Goal: Task Accomplishment & Management: Use online tool/utility

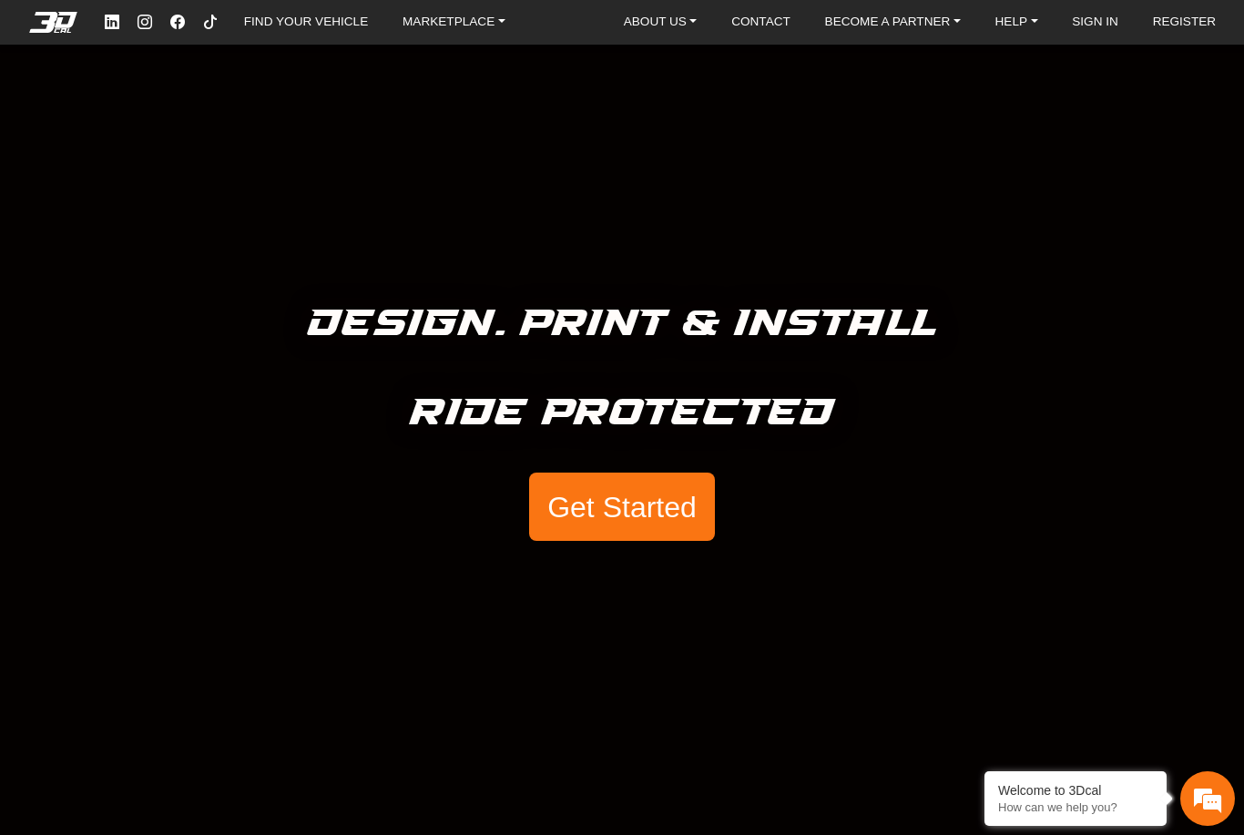
click at [627, 494] on button "Get Started" at bounding box center [622, 507] width 186 height 69
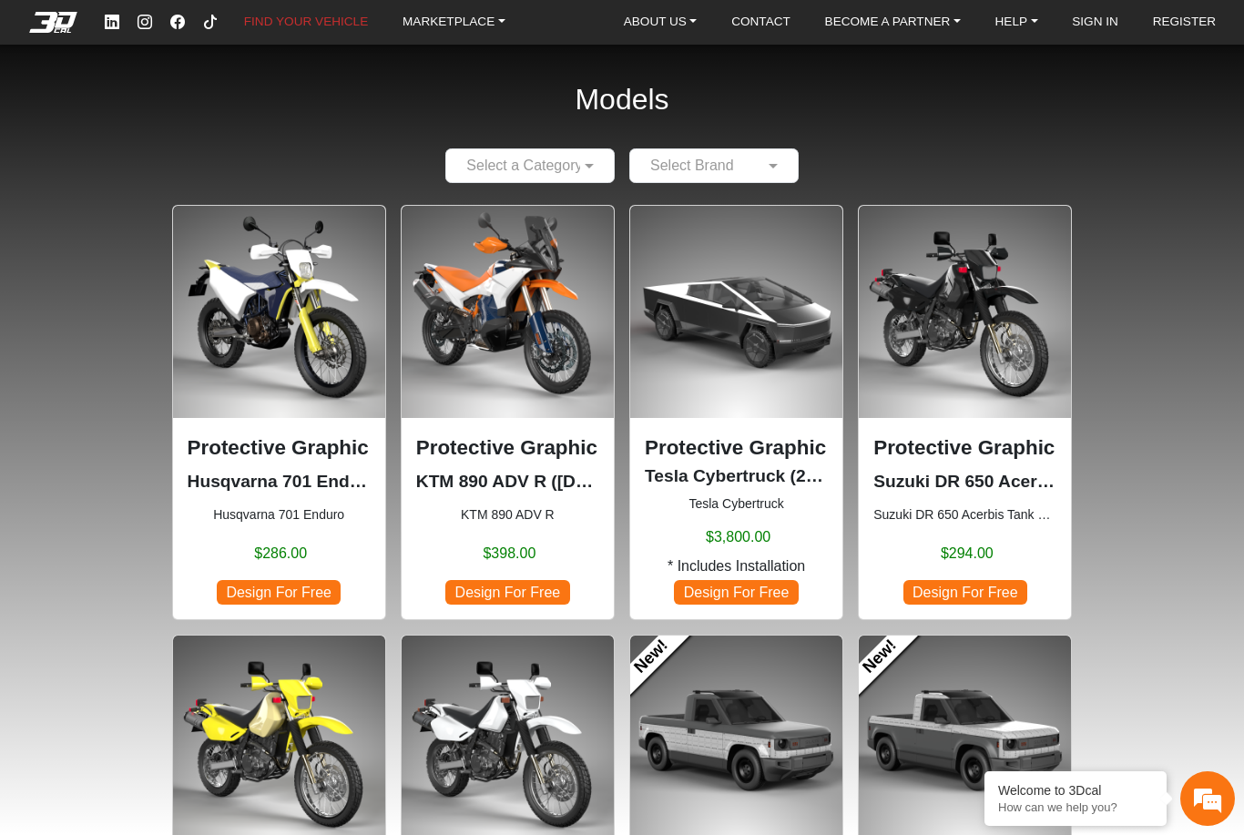
click at [553, 169] on div at bounding box center [530, 165] width 168 height 23
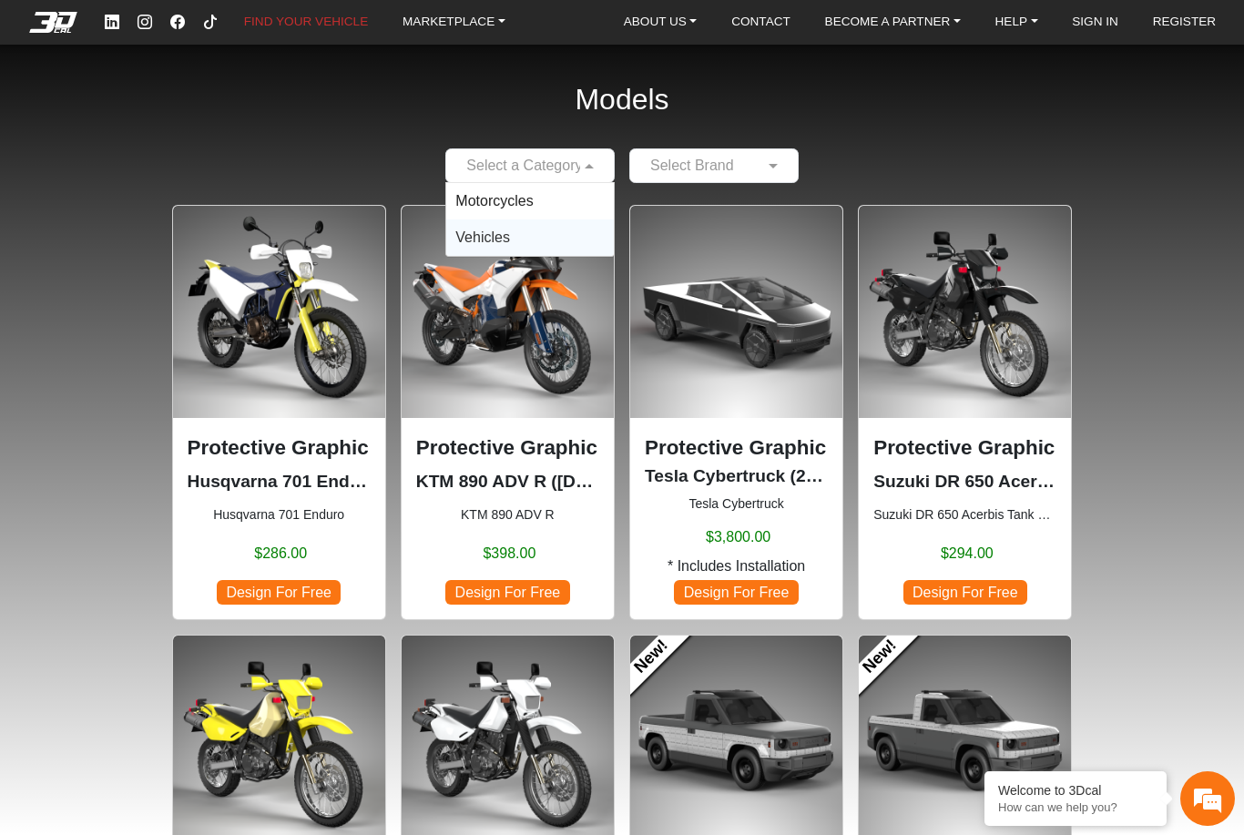
click at [542, 238] on div "Vehicles" at bounding box center [530, 237] width 168 height 36
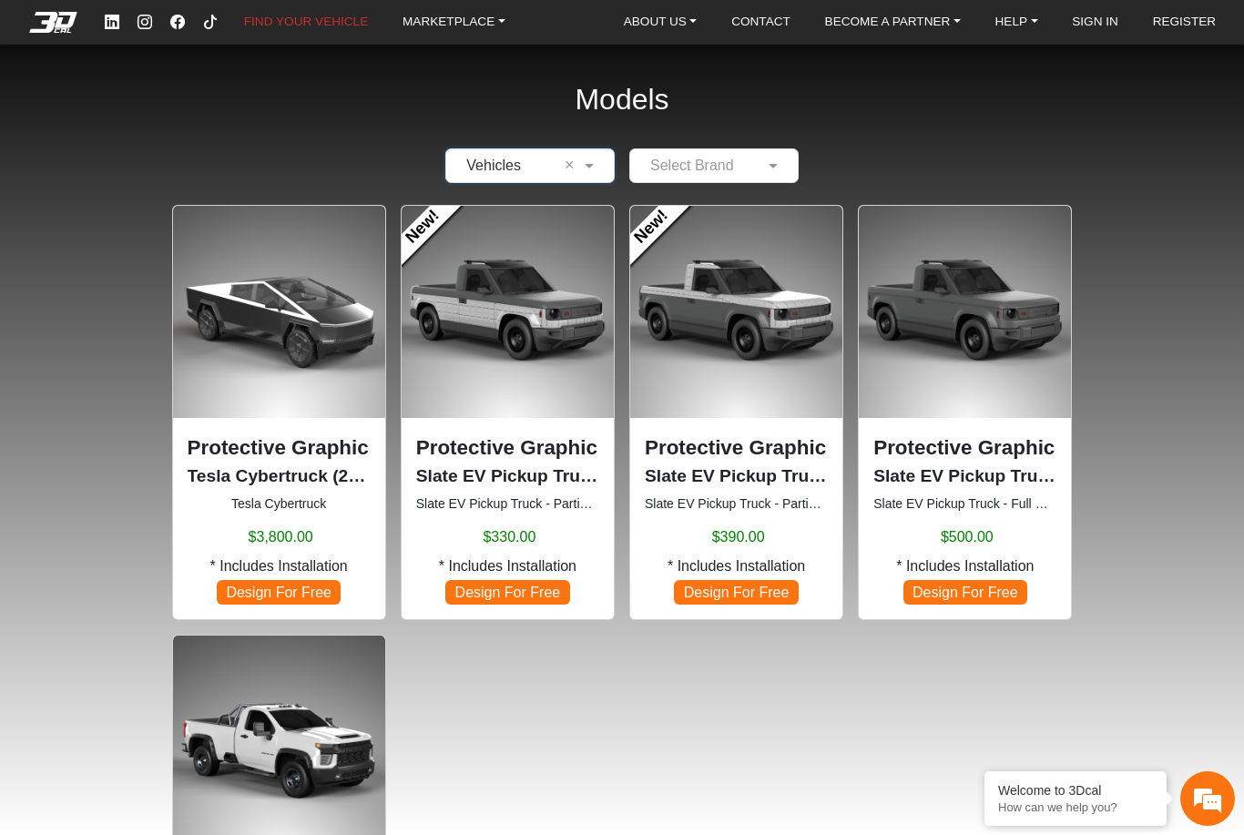
click at [771, 166] on span at bounding box center [775, 166] width 23 height 22
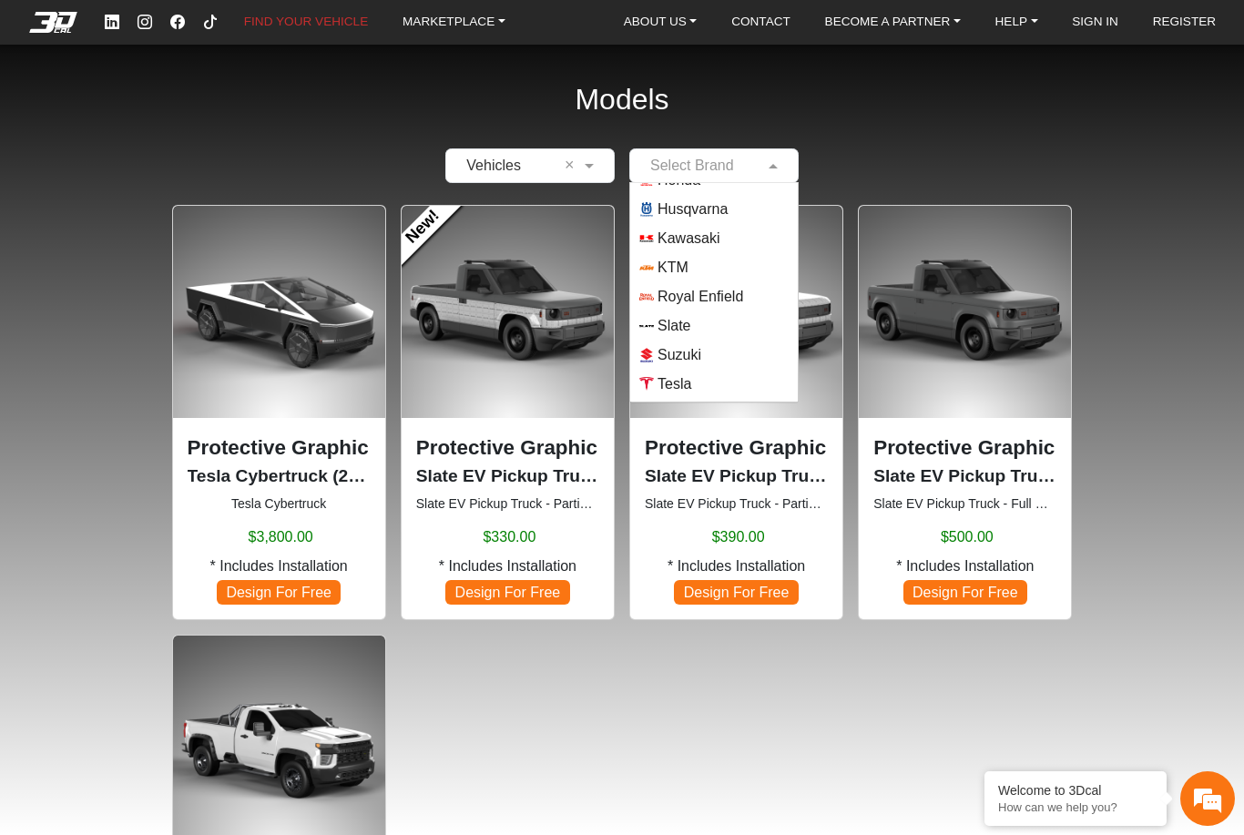
scroll to position [136, 0]
click at [690, 324] on span "Slate" at bounding box center [673, 324] width 33 height 22
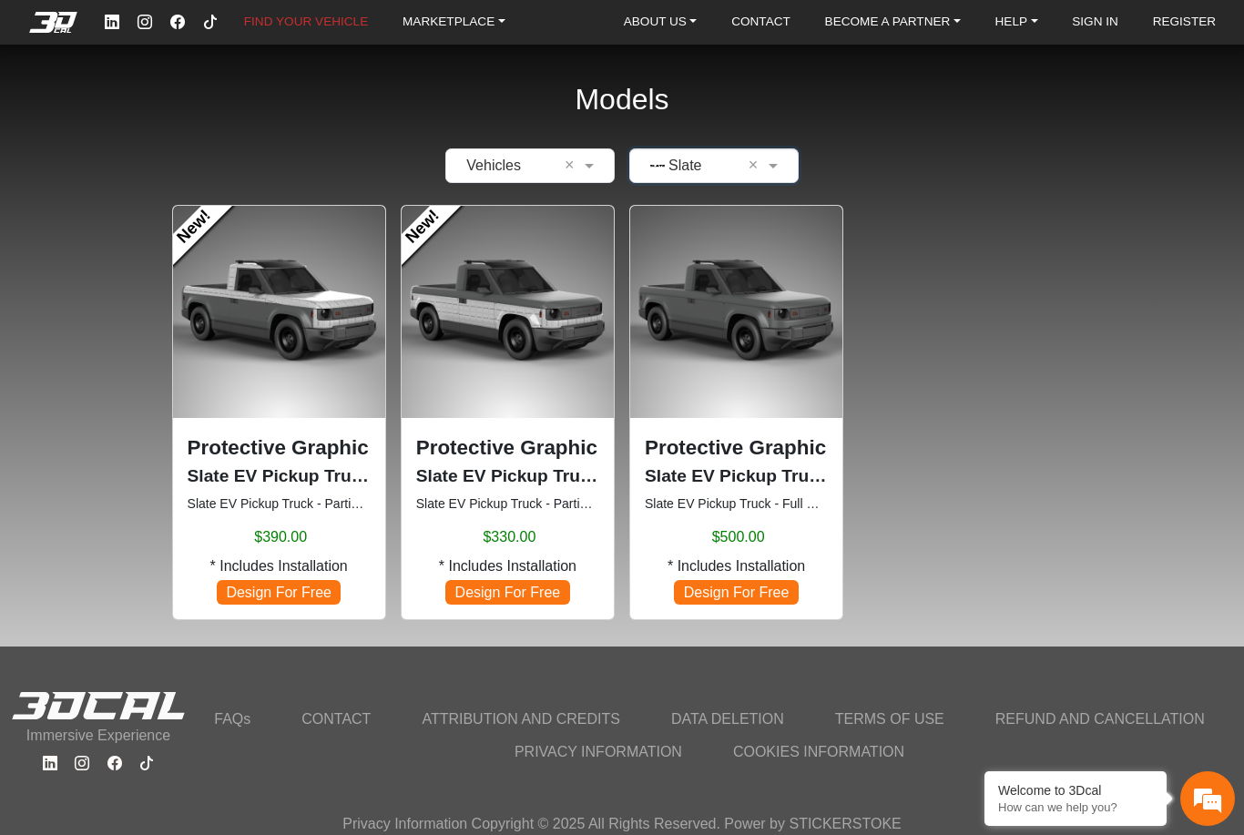
scroll to position [58, 0]
click at [269, 580] on span "Design For Free" at bounding box center [279, 592] width 124 height 25
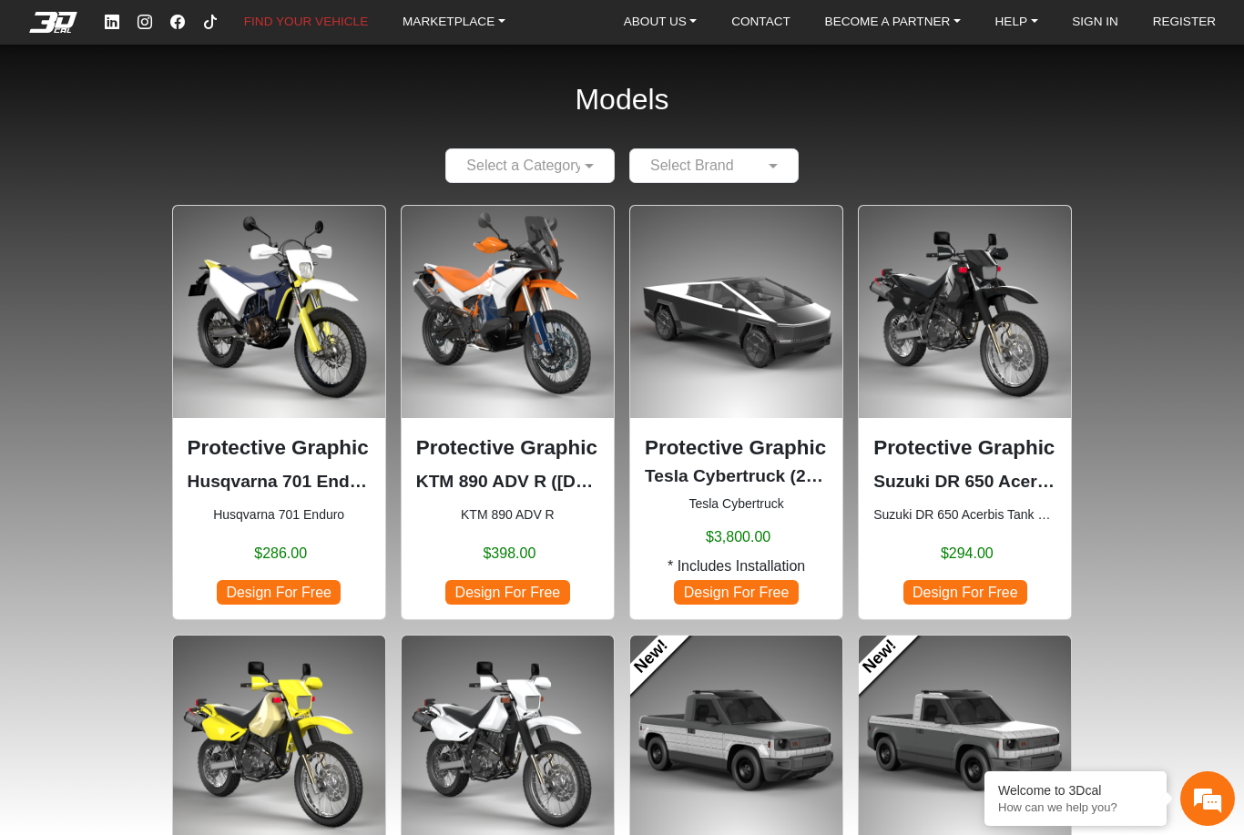
click at [554, 154] on div at bounding box center [530, 165] width 168 height 23
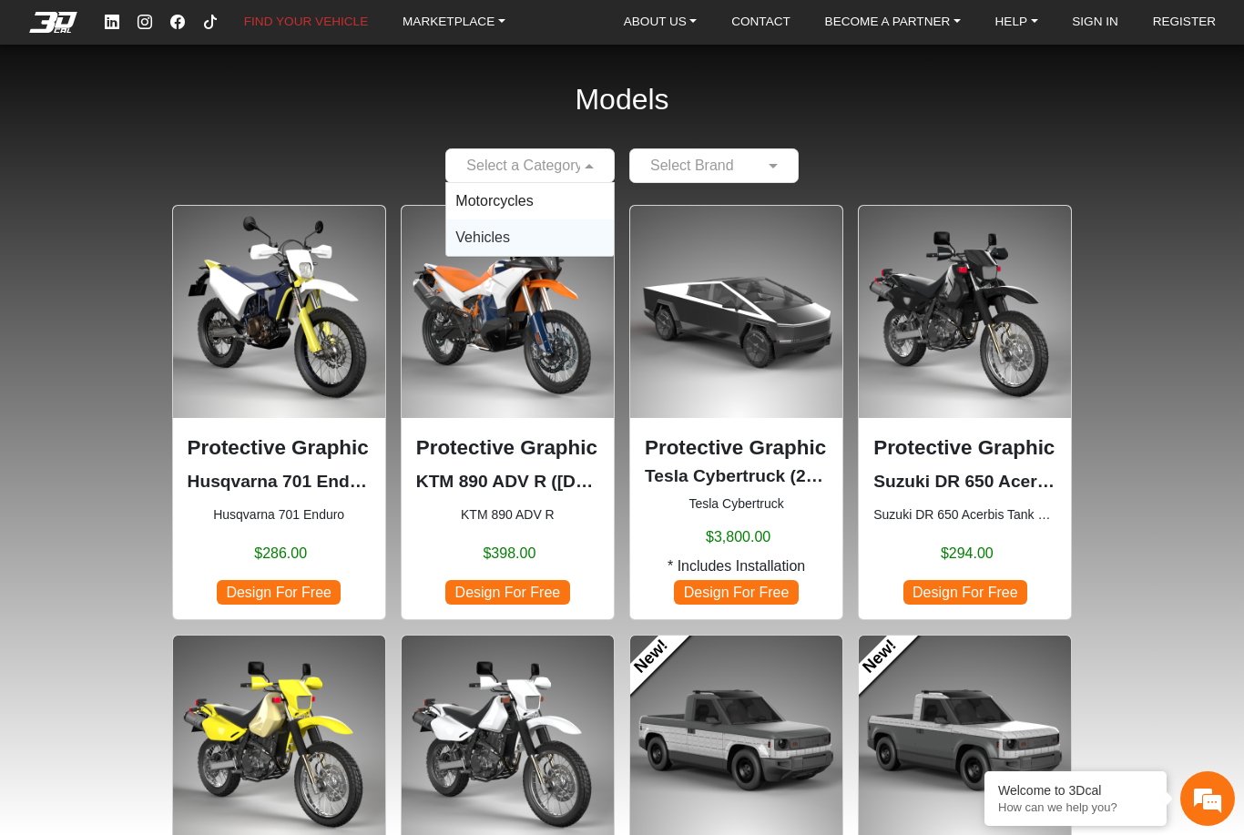
click at [529, 219] on div "Vehicles" at bounding box center [530, 237] width 168 height 36
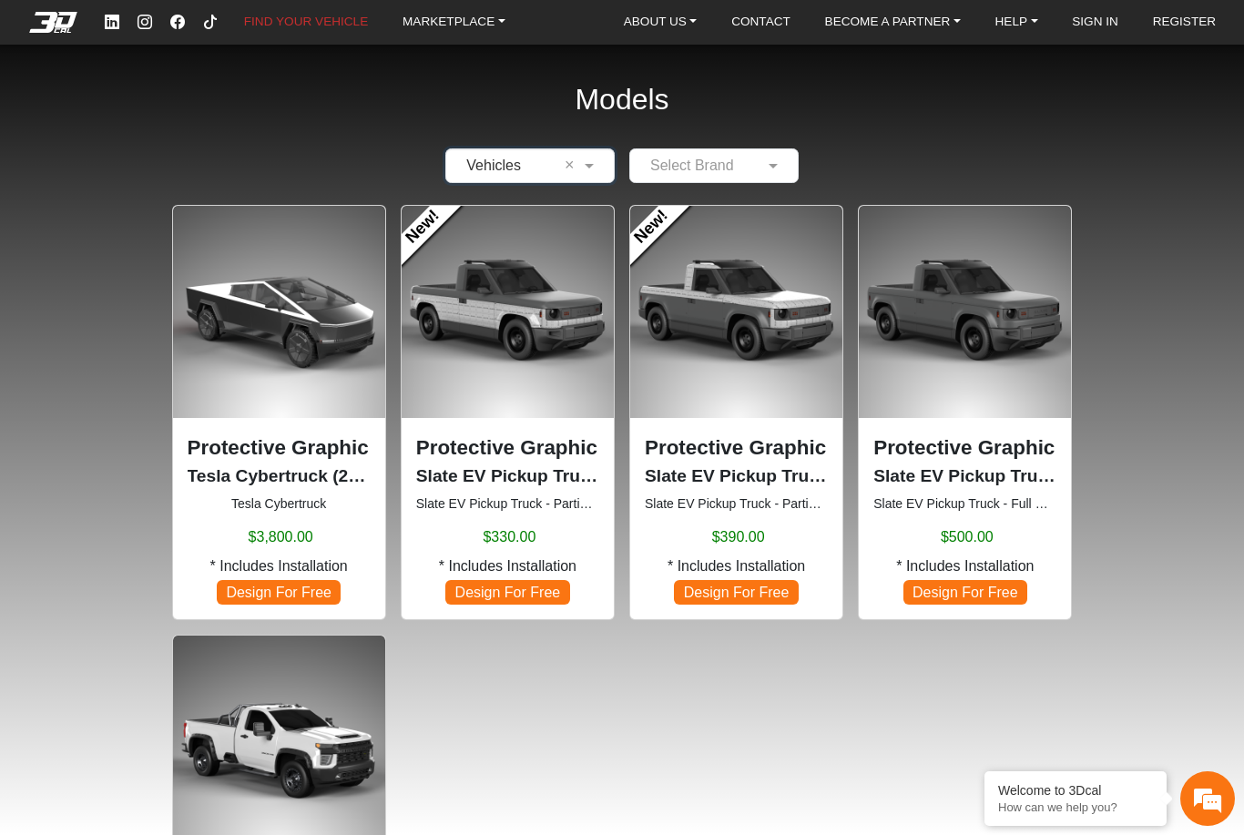
click at [767, 155] on span at bounding box center [775, 166] width 23 height 22
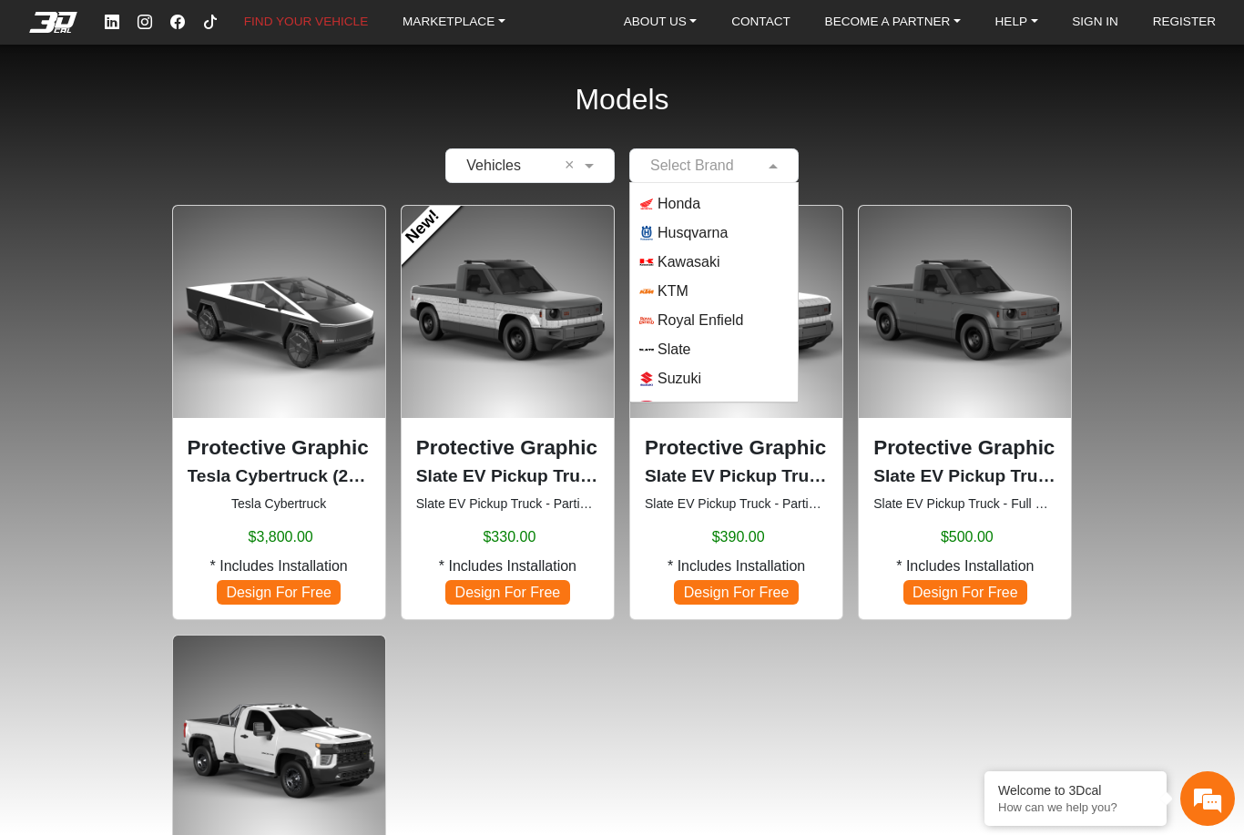
scroll to position [117, 0]
click at [690, 331] on span "Slate" at bounding box center [673, 342] width 33 height 22
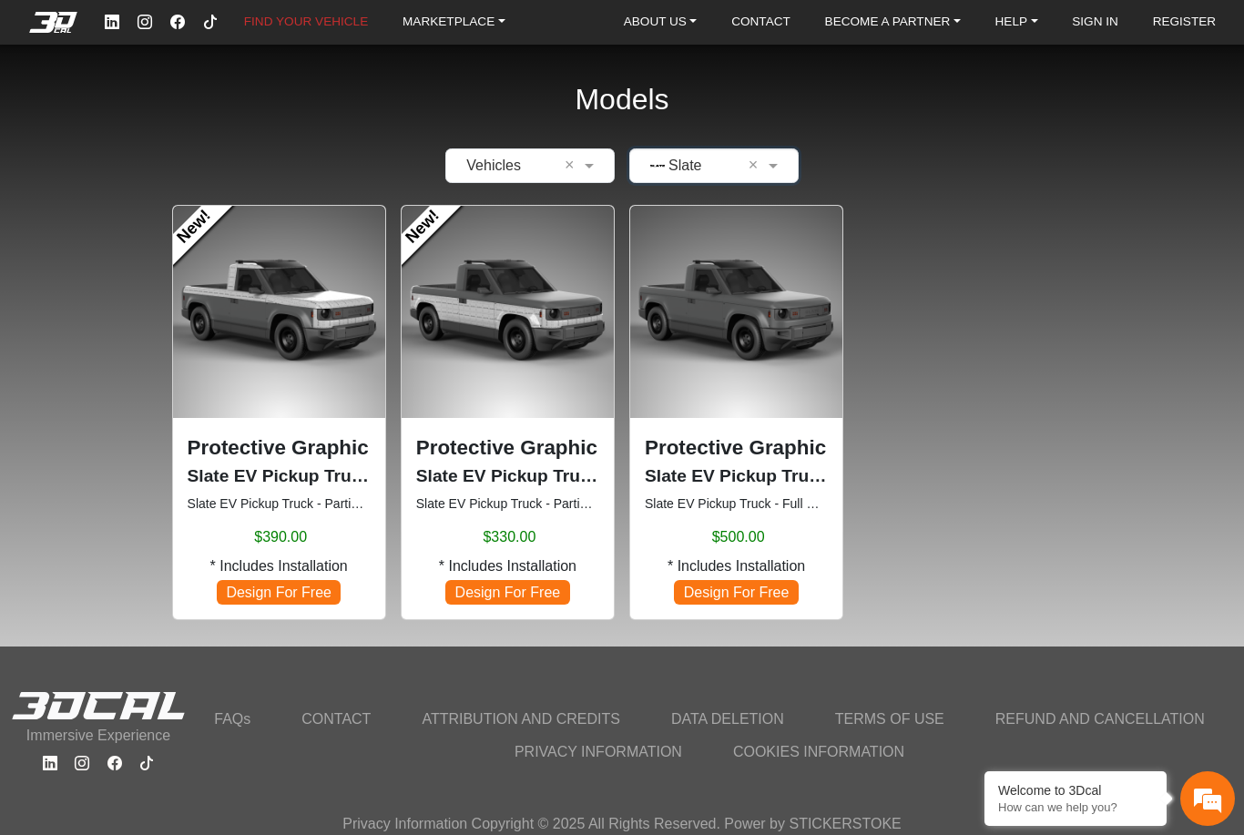
click at [498, 580] on span "Design For Free" at bounding box center [507, 592] width 124 height 25
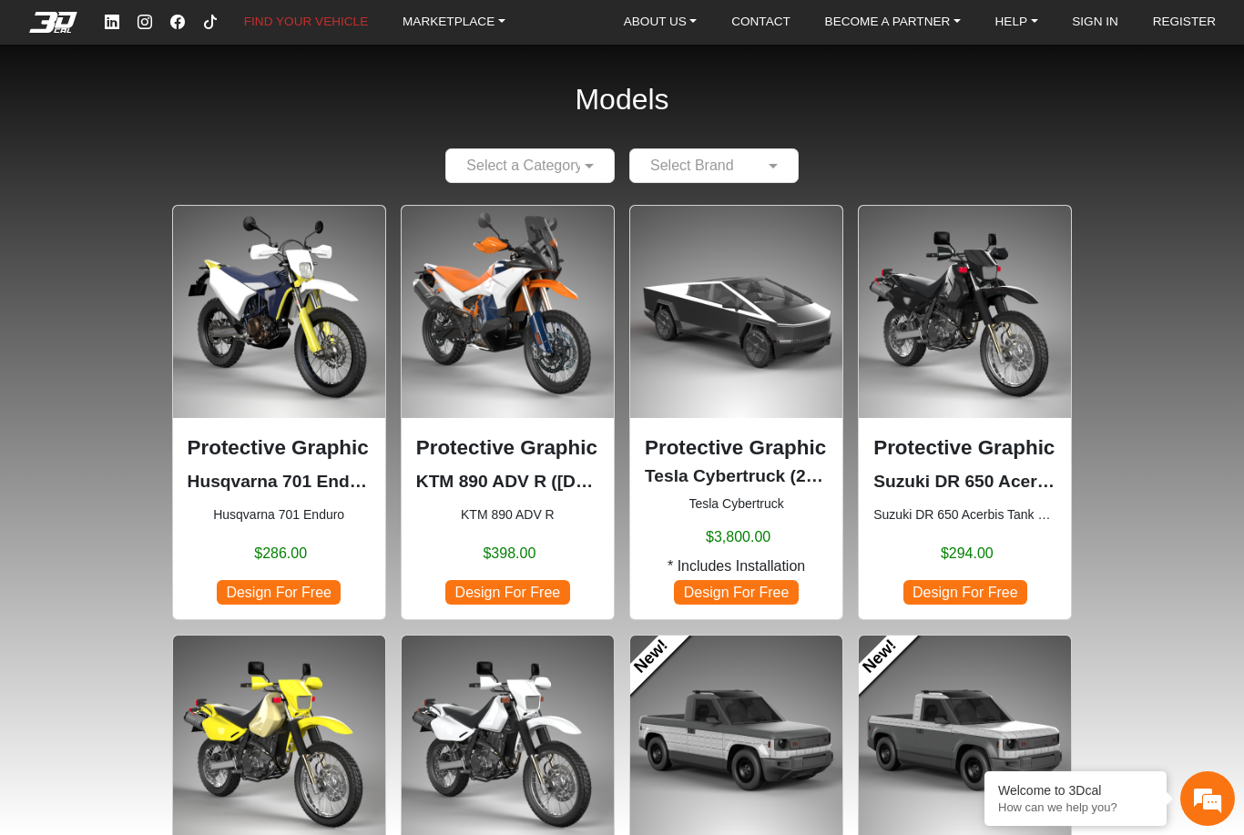
click at [574, 154] on div at bounding box center [530, 165] width 168 height 23
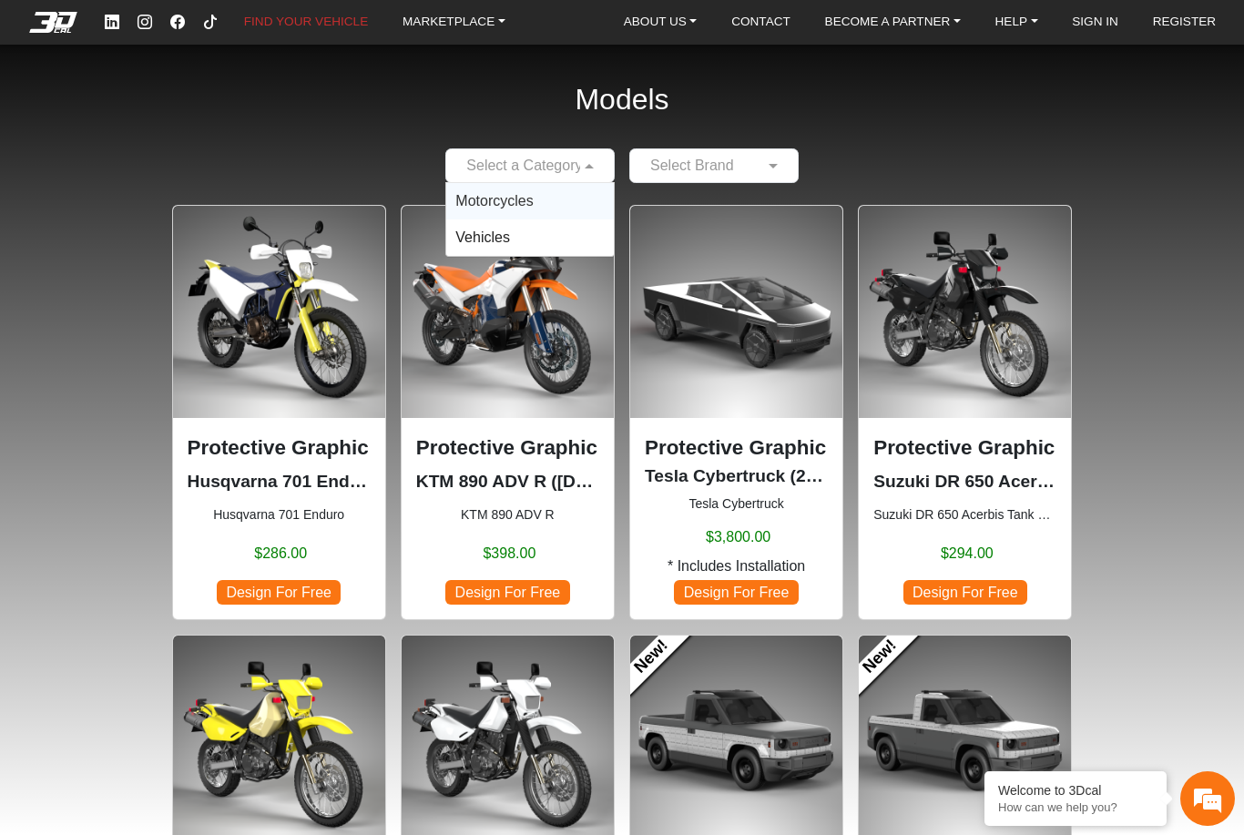
click at [564, 219] on div "Vehicles" at bounding box center [530, 237] width 168 height 36
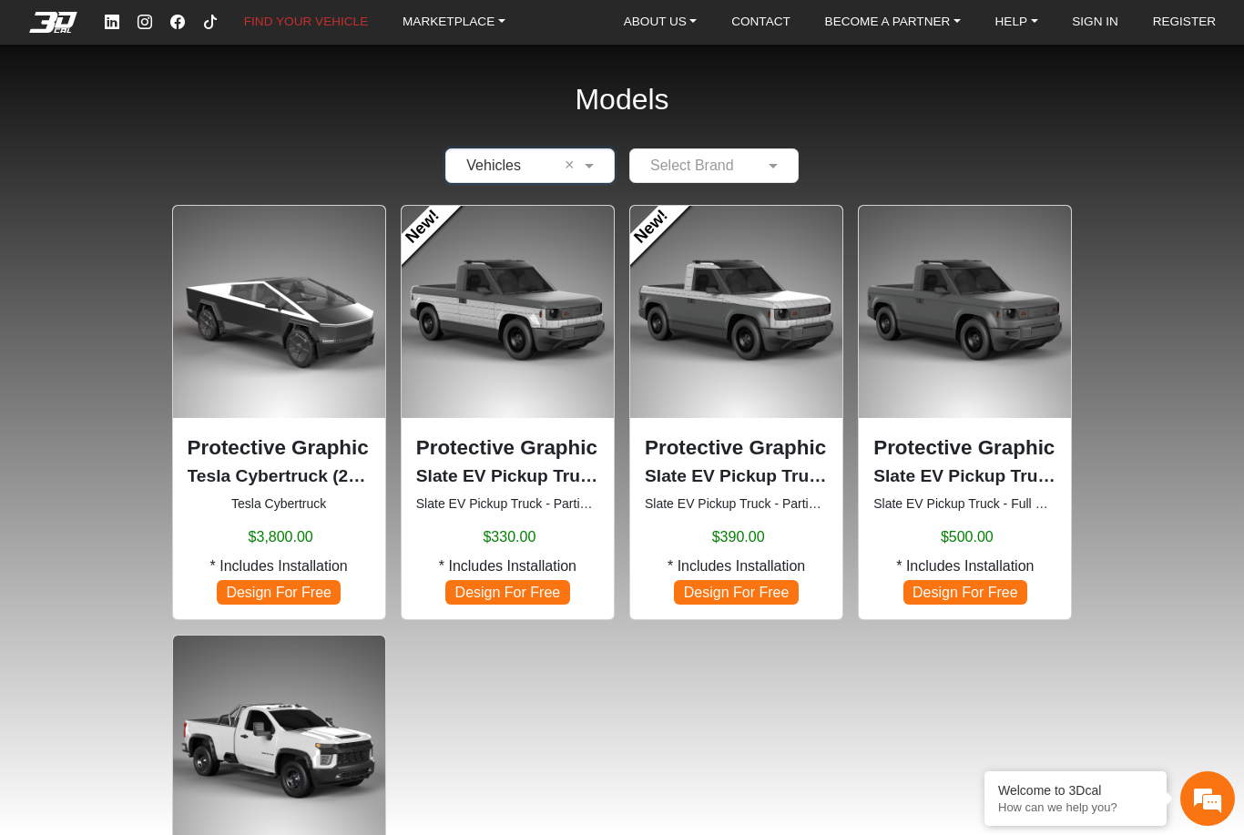
click at [775, 155] on span at bounding box center [775, 166] width 23 height 22
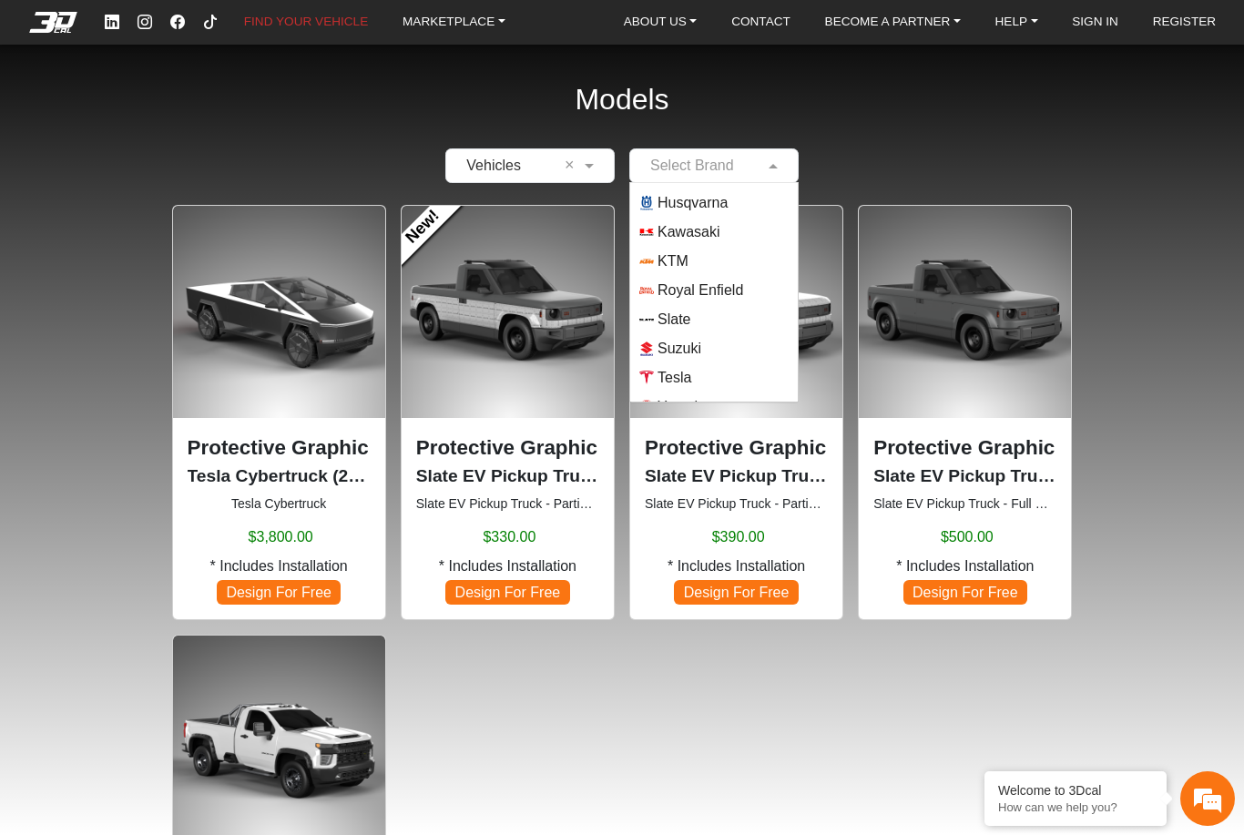
scroll to position [142, 0]
click at [690, 307] on span "Slate" at bounding box center [673, 318] width 33 height 22
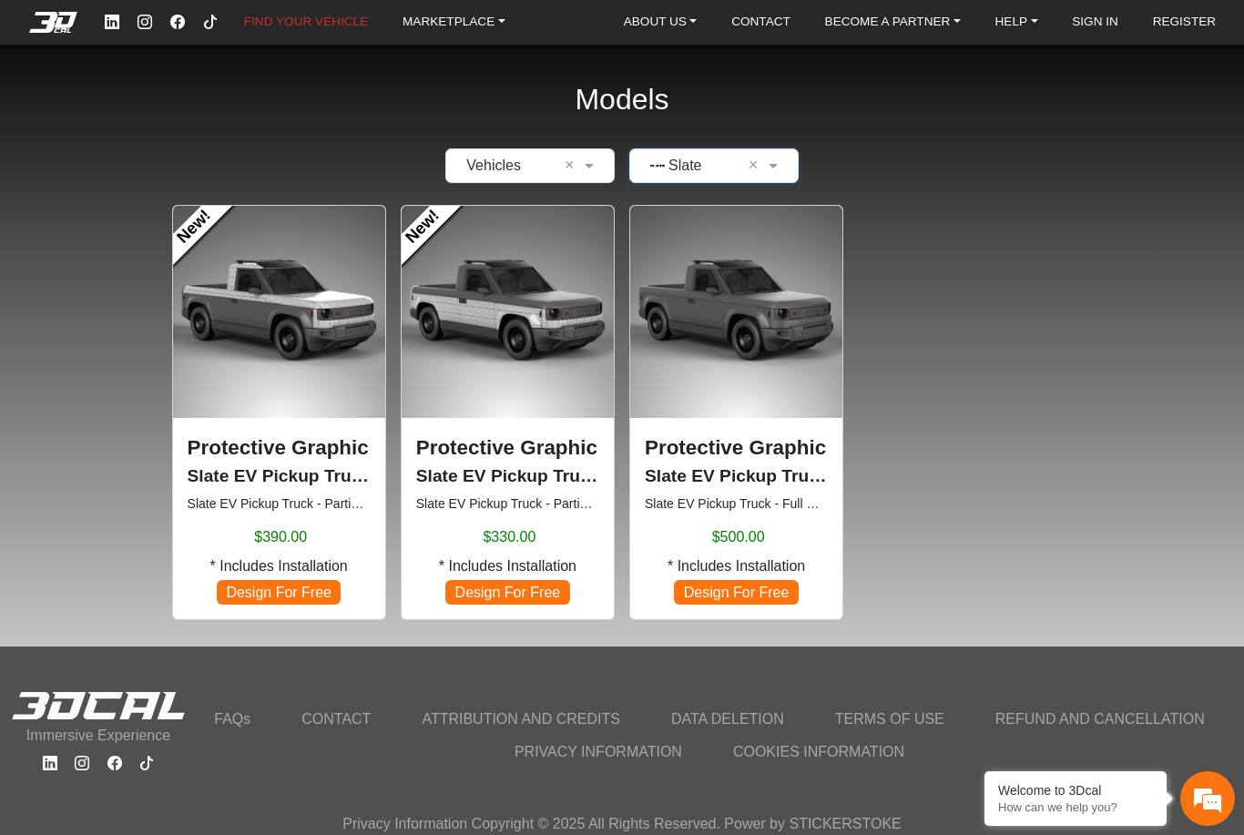
click at [737, 580] on span "Design For Free" at bounding box center [736, 592] width 124 height 25
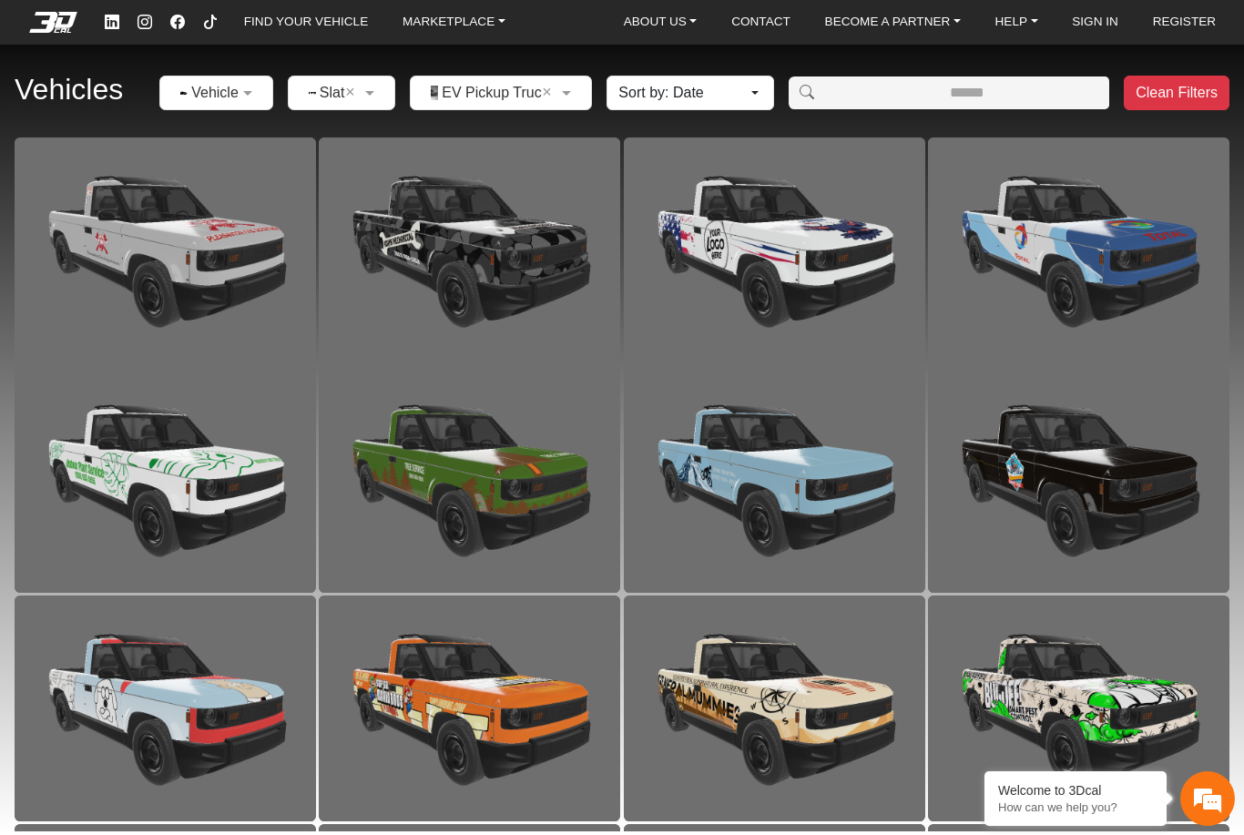
scroll to position [1832, 0]
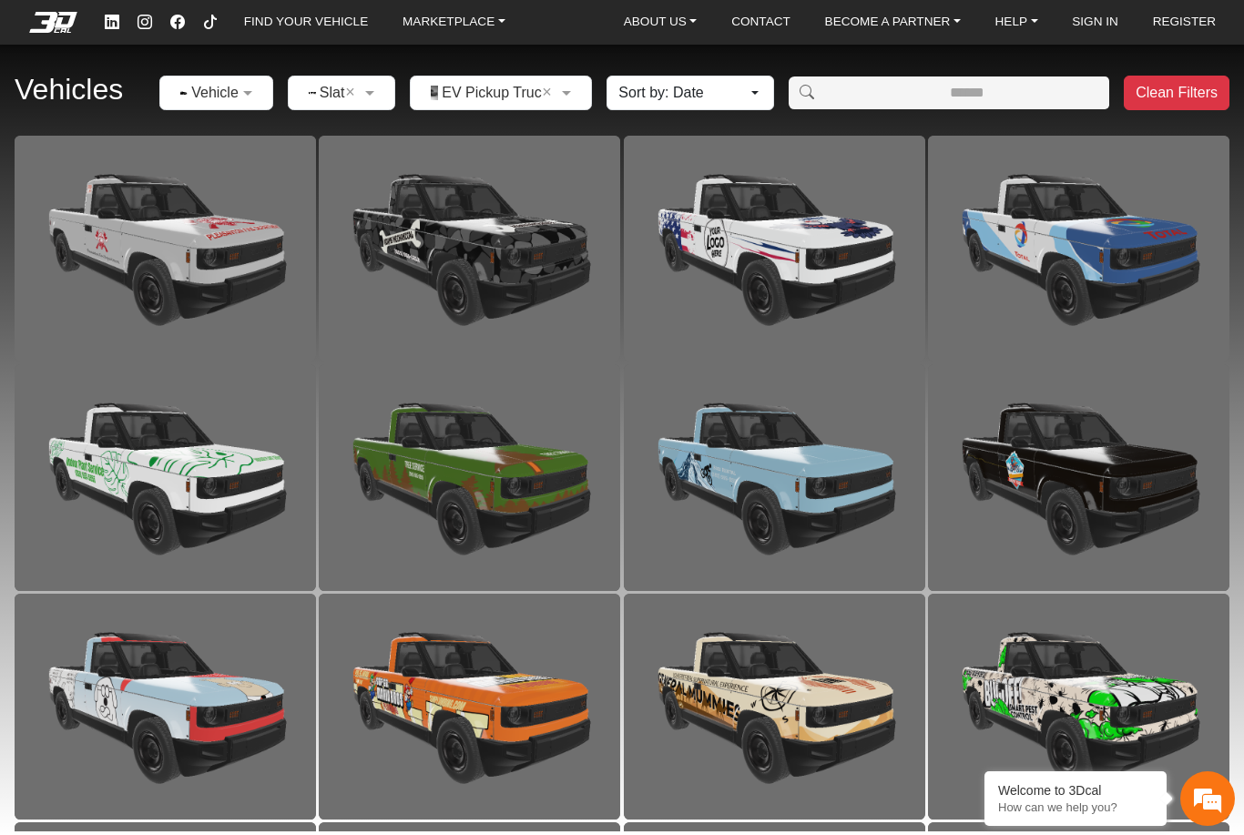
click at [777, 430] on img at bounding box center [774, 477] width 301 height 226
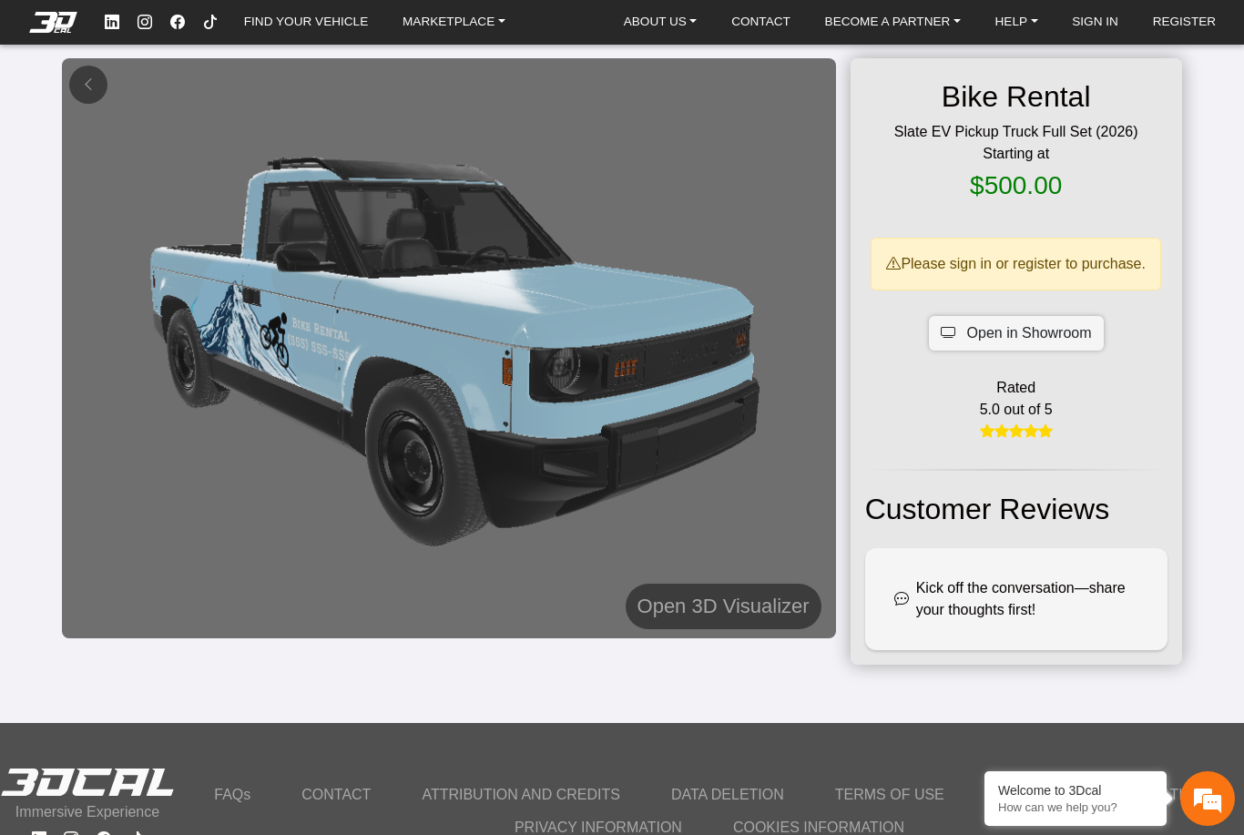
click at [709, 602] on h5 "Open 3D Visualizer" at bounding box center [723, 606] width 172 height 33
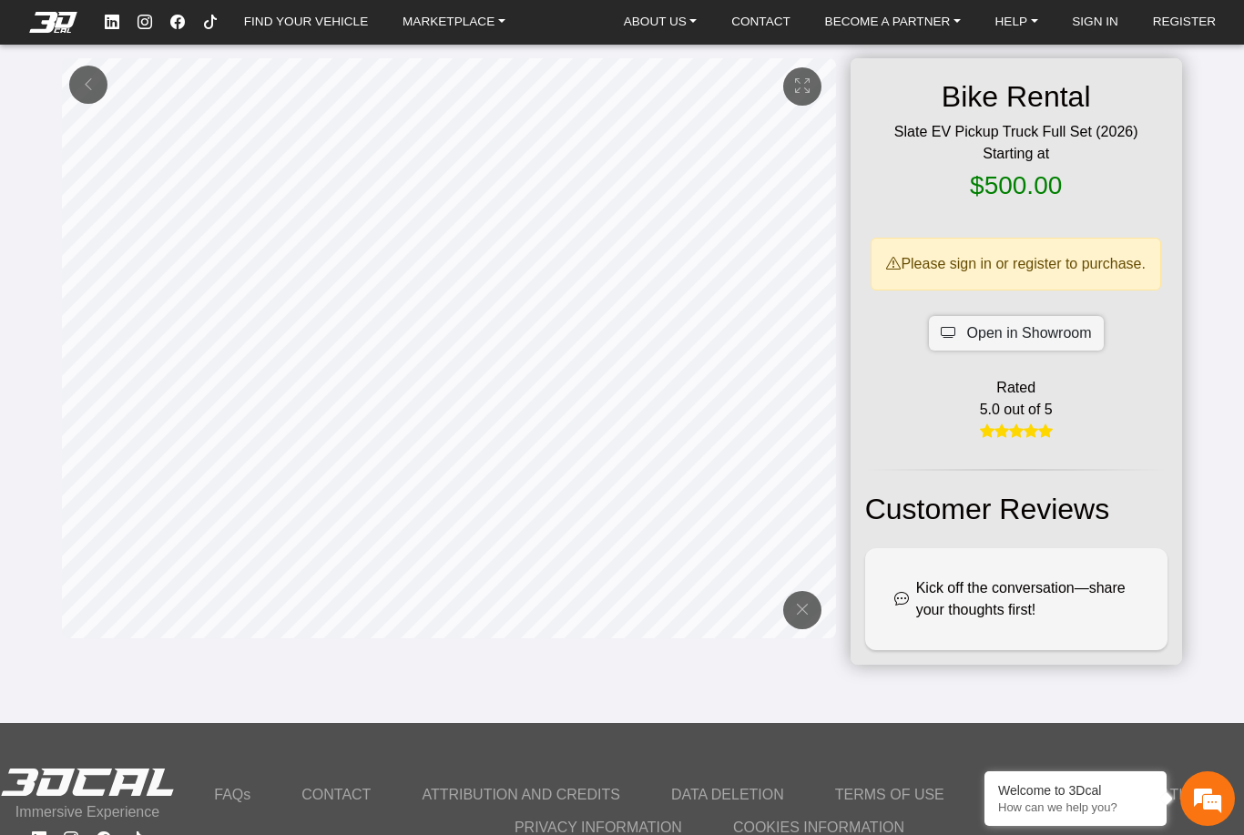
click at [1023, 340] on span "Open in Showroom" at bounding box center [1029, 333] width 125 height 22
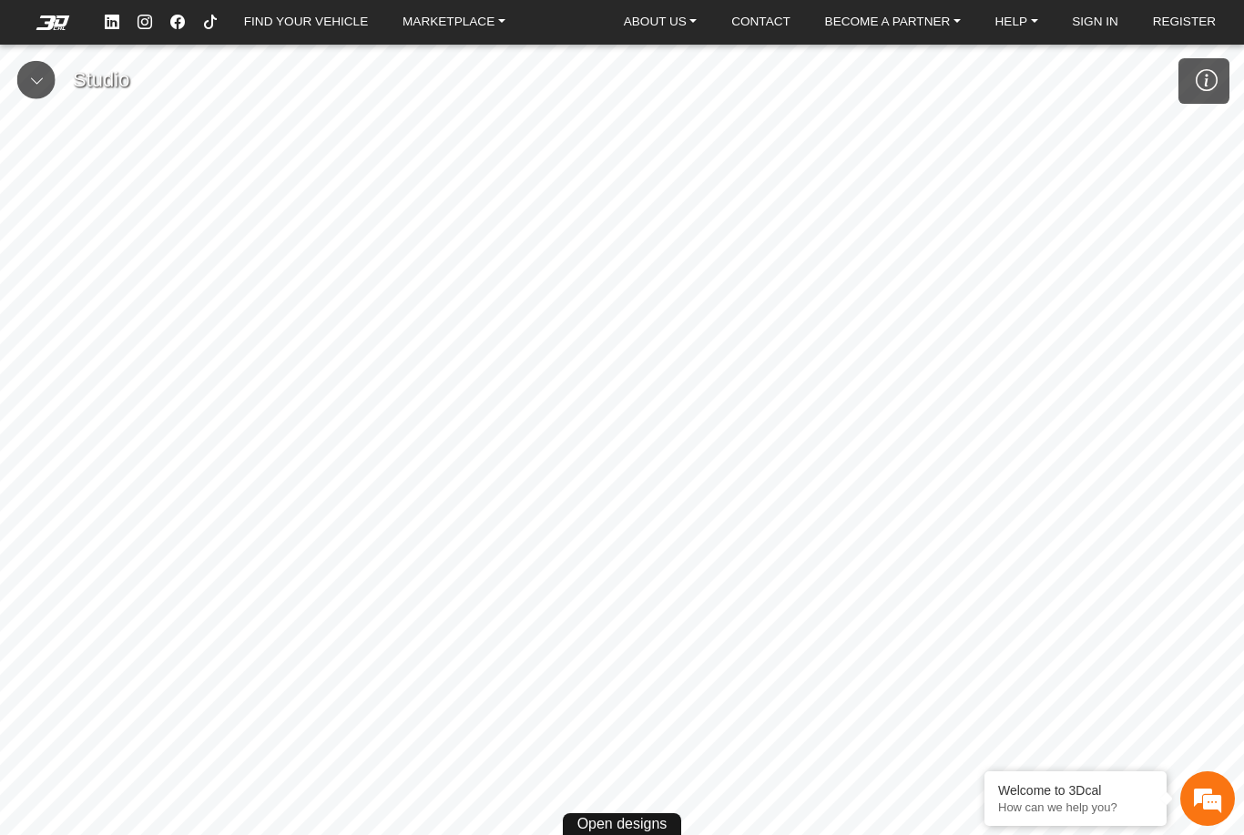
click at [25, 87] on button at bounding box center [36, 80] width 38 height 38
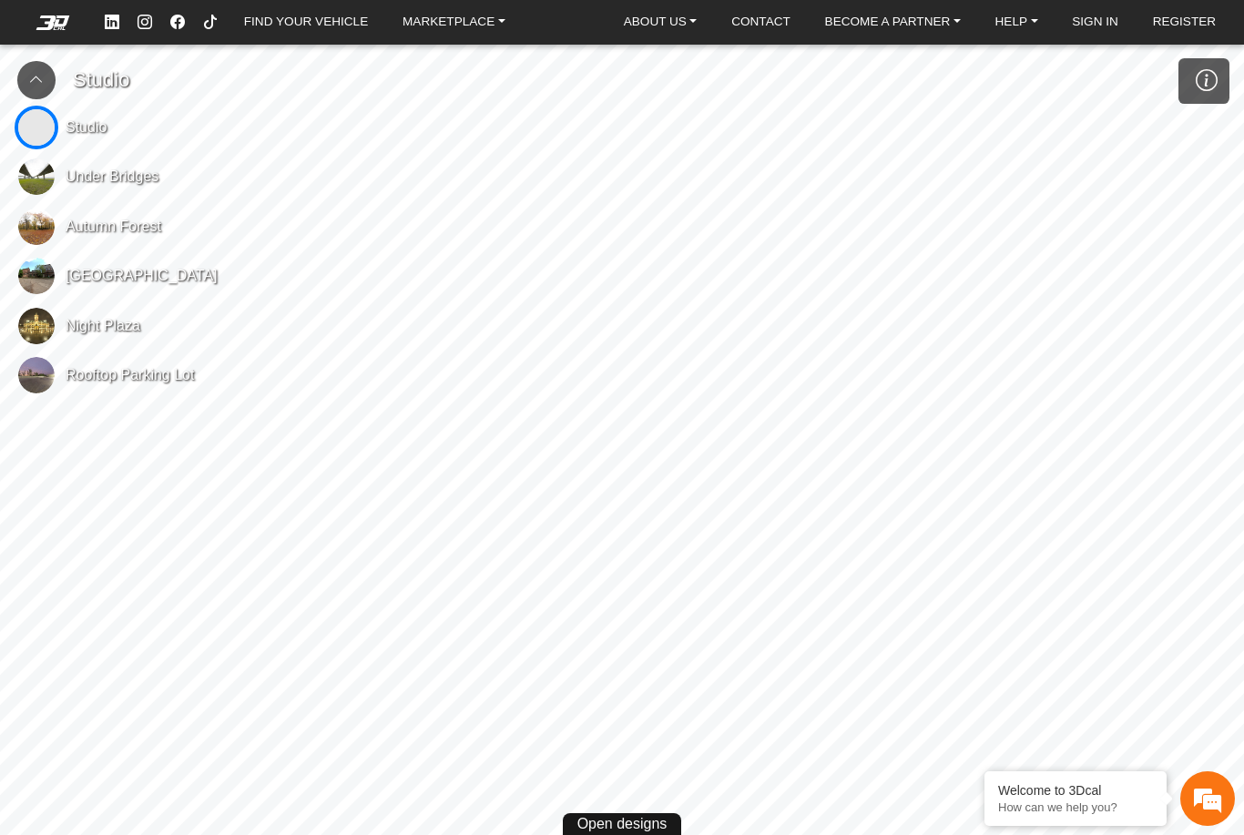
click at [104, 173] on span "Under Bridges" at bounding box center [112, 177] width 93 height 22
